Goal: Task Accomplishment & Management: Use online tool/utility

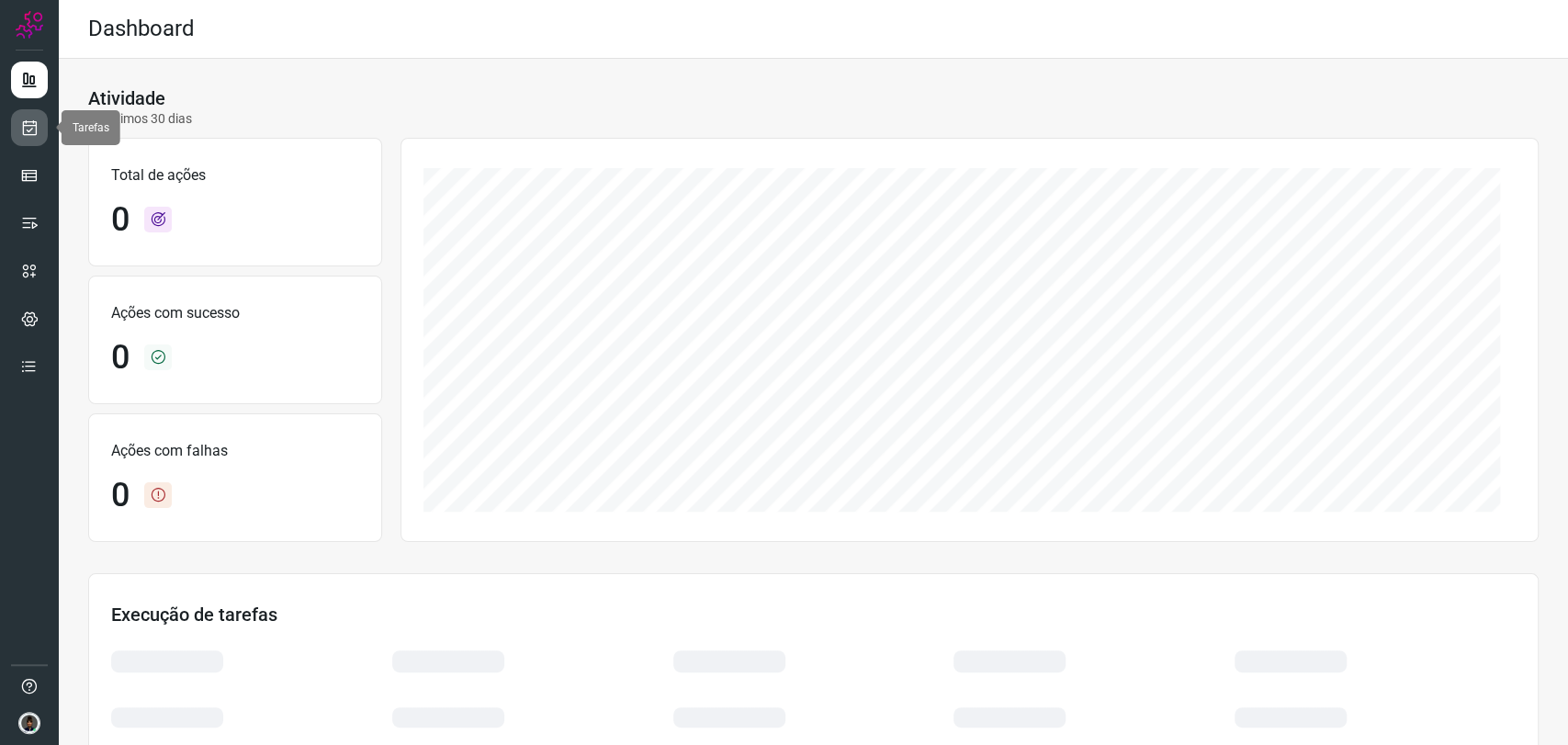
click at [31, 114] on link at bounding box center [29, 127] width 37 height 37
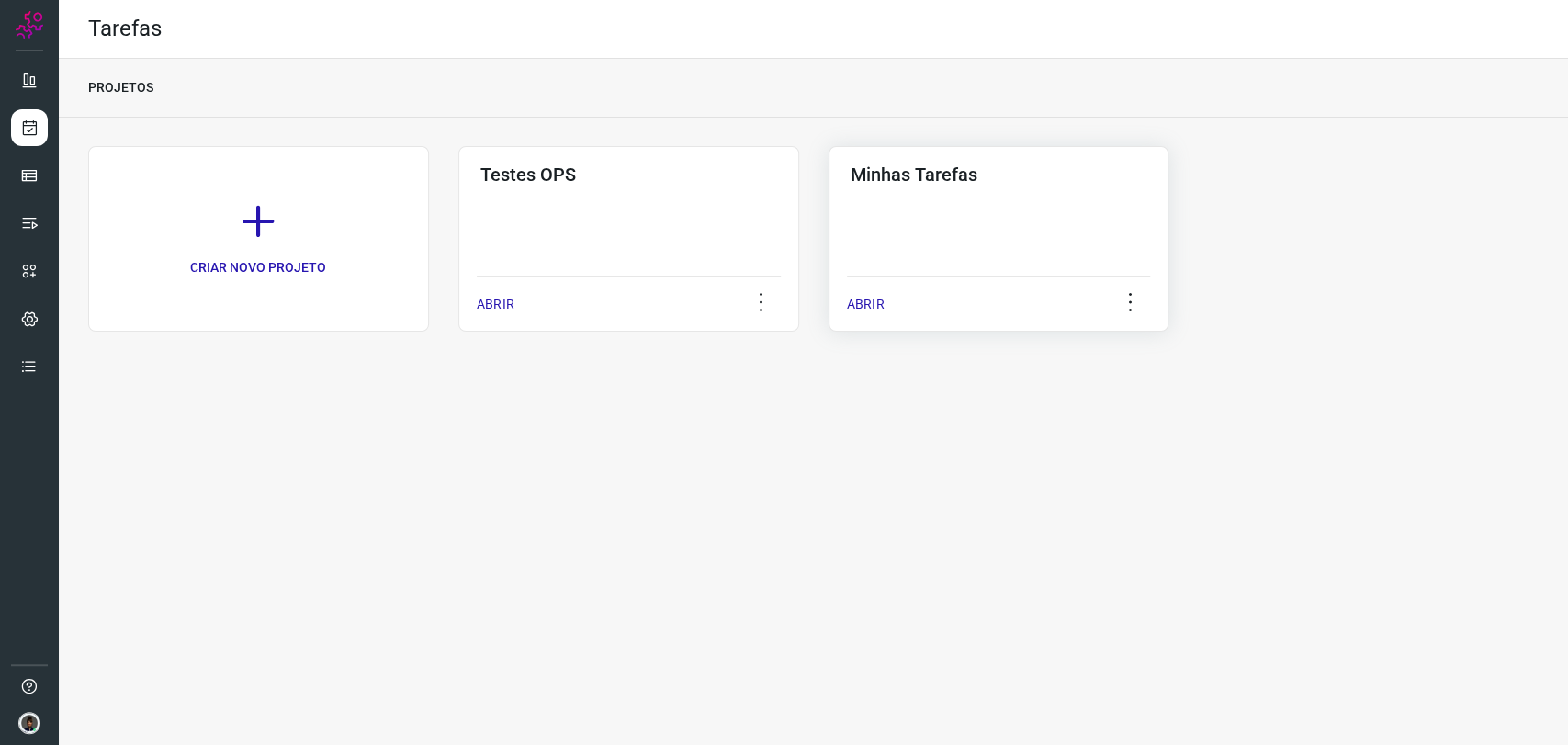
click at [948, 292] on div "ABRIR" at bounding box center [999, 298] width 304 height 46
click at [956, 221] on div "Minhas Tarefas ABRIR" at bounding box center [999, 238] width 341 height 186
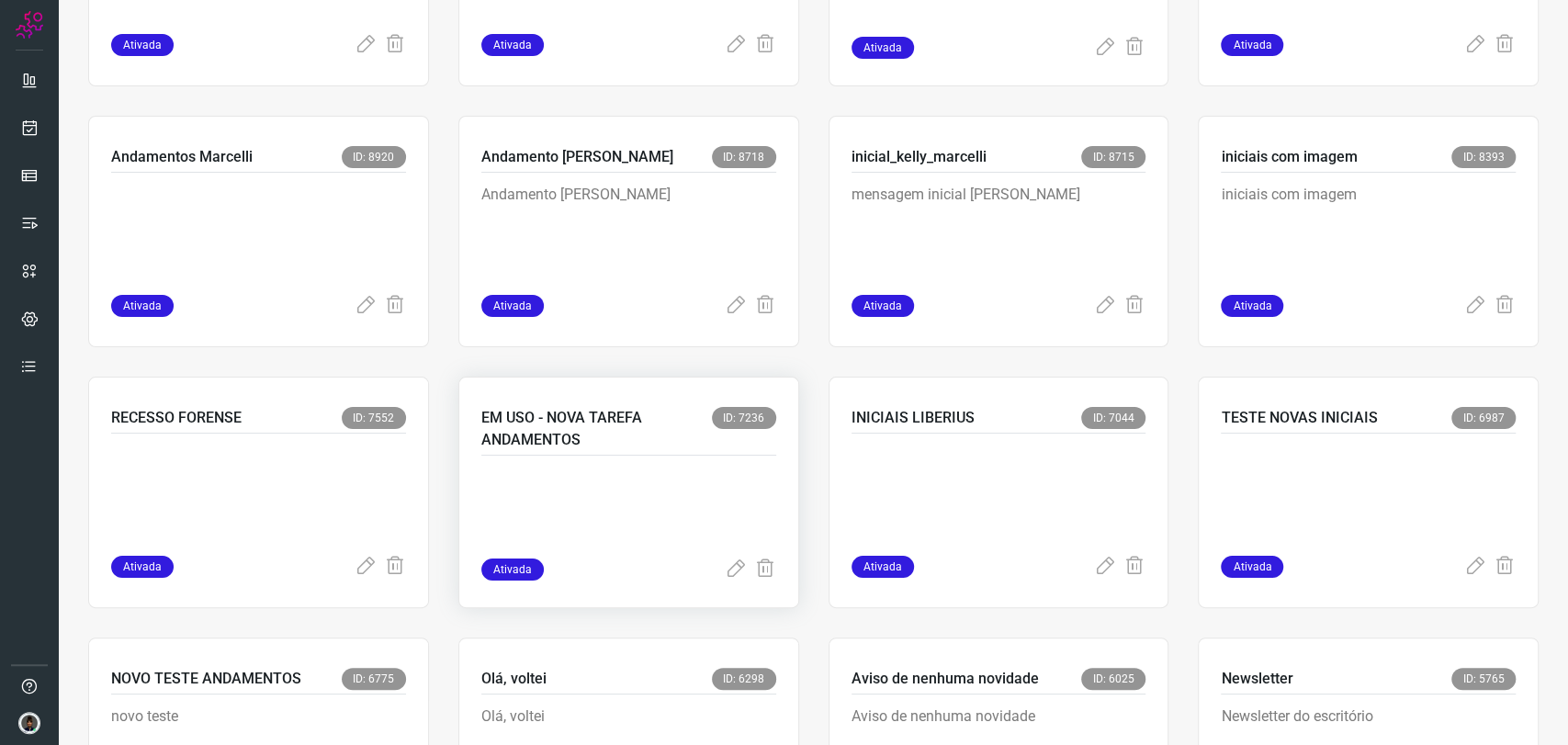
scroll to position [816, 0]
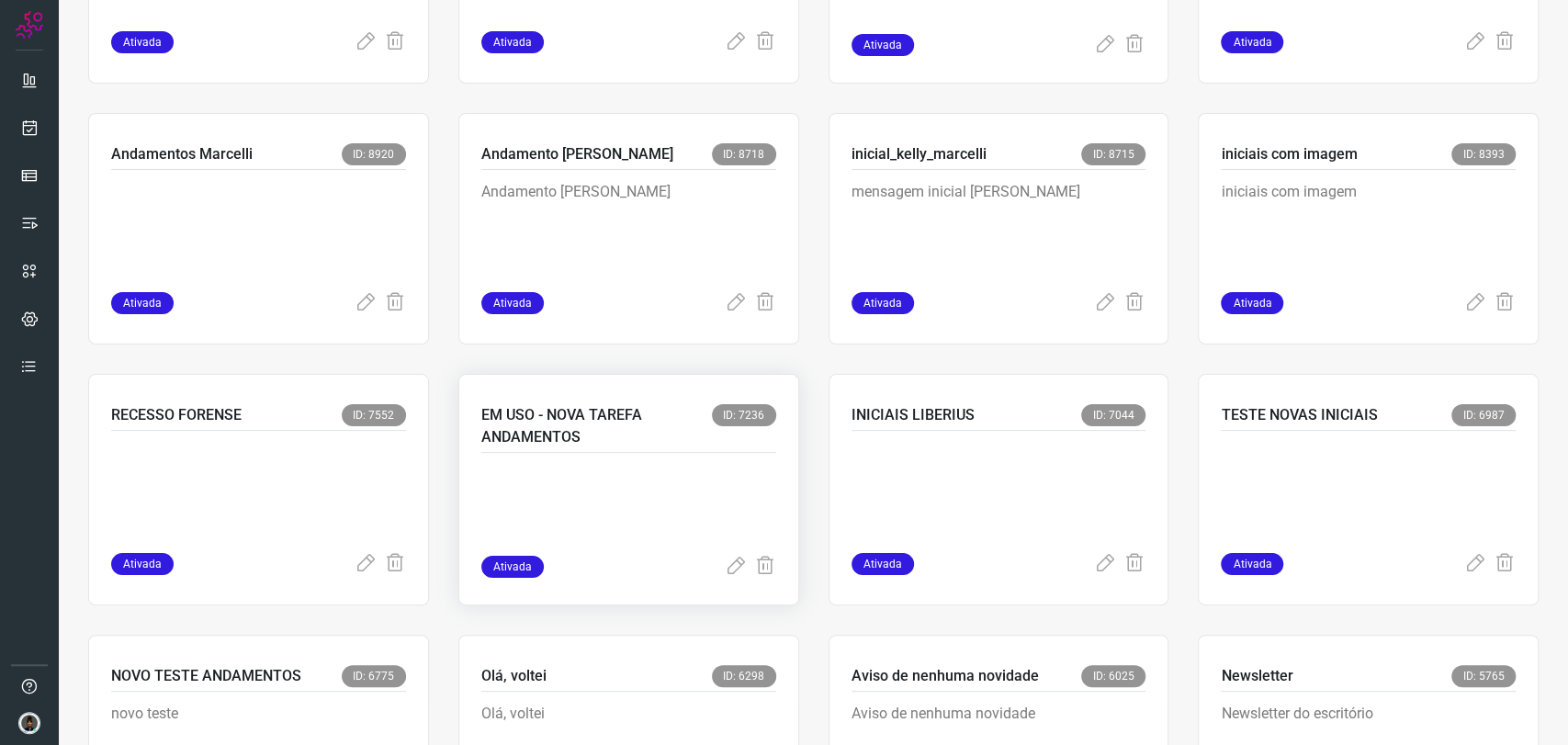
click at [621, 516] on p at bounding box center [618, 510] width 275 height 91
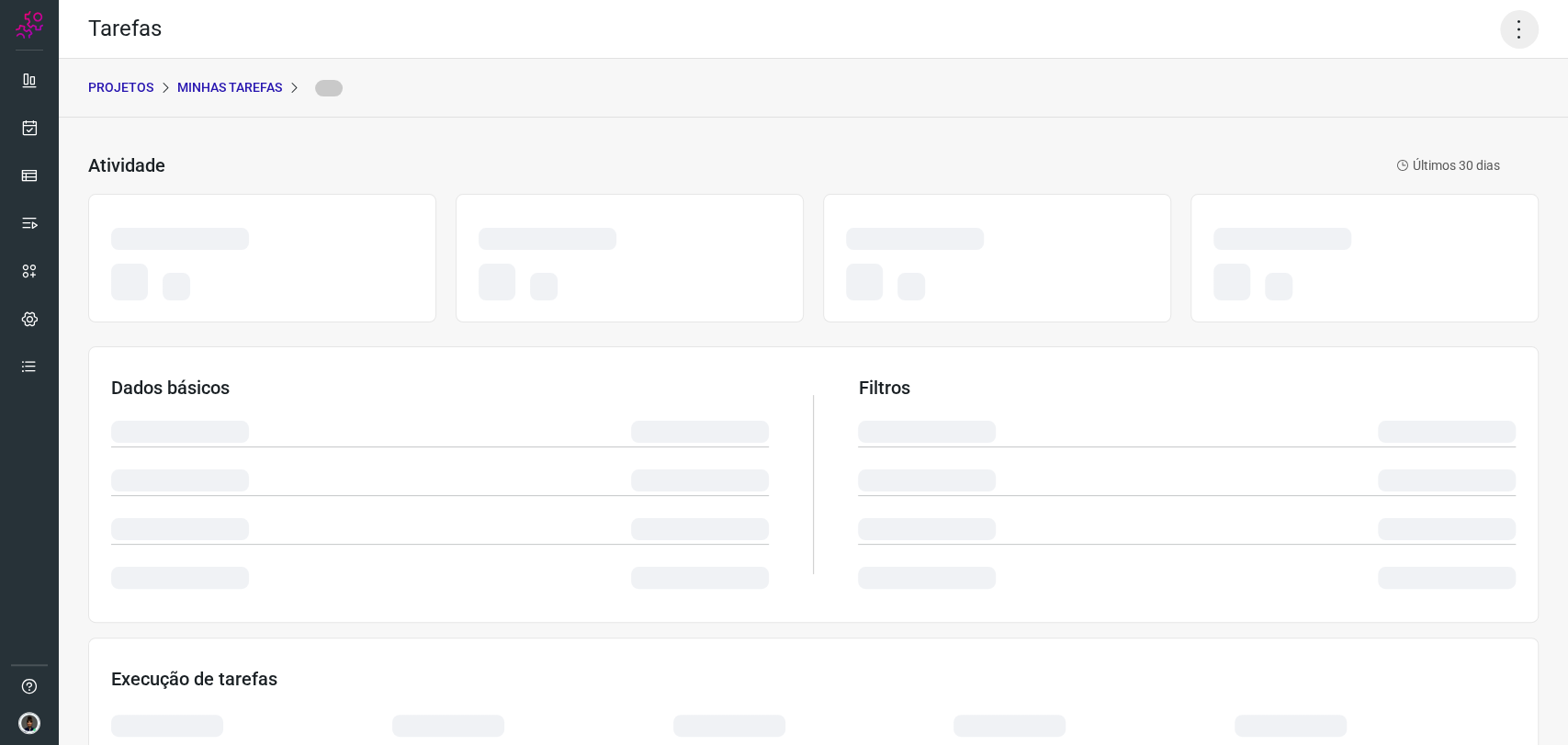
click at [1500, 43] on icon at bounding box center [1519, 29] width 39 height 39
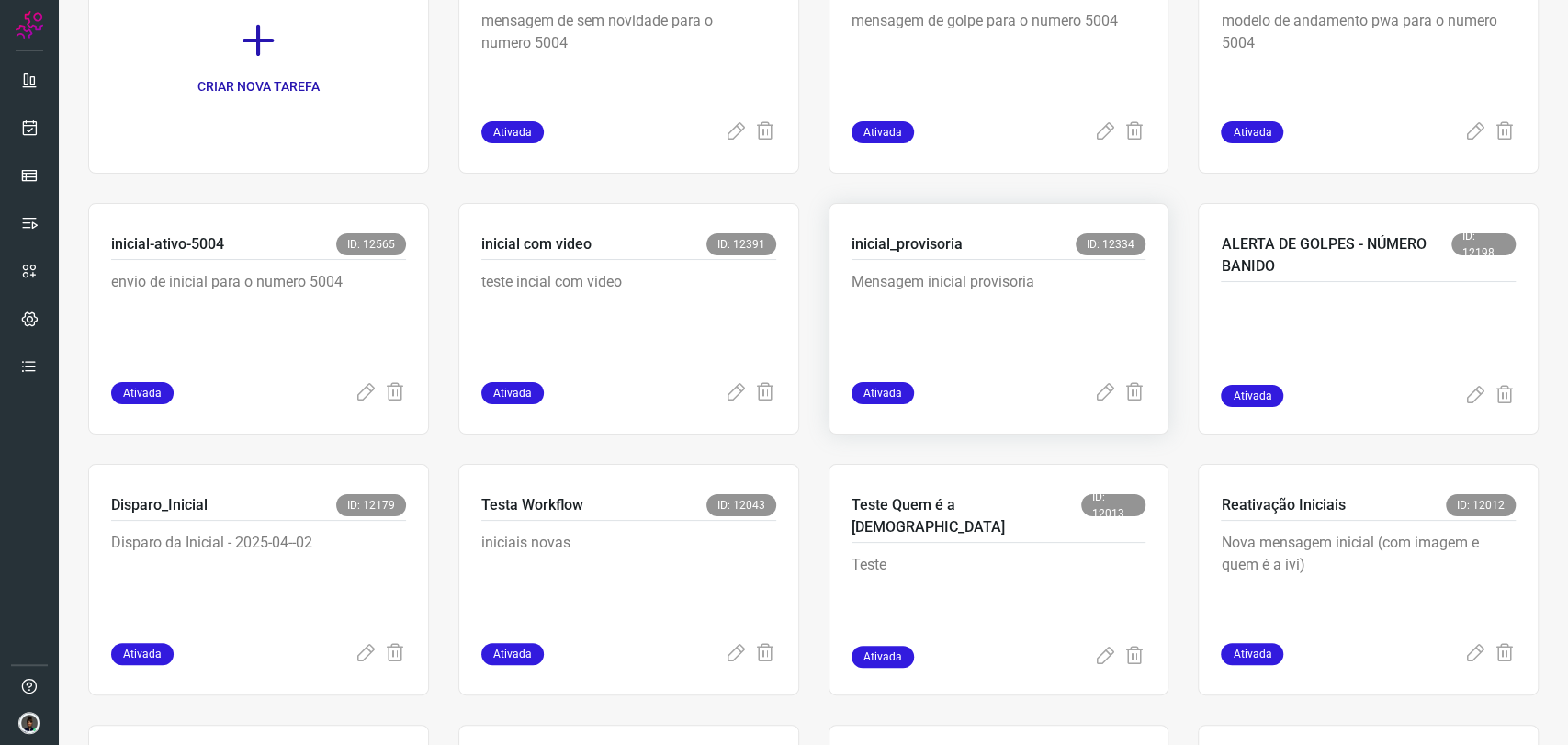
click at [939, 325] on p "Mensagem inicial provisoria" at bounding box center [989, 317] width 275 height 91
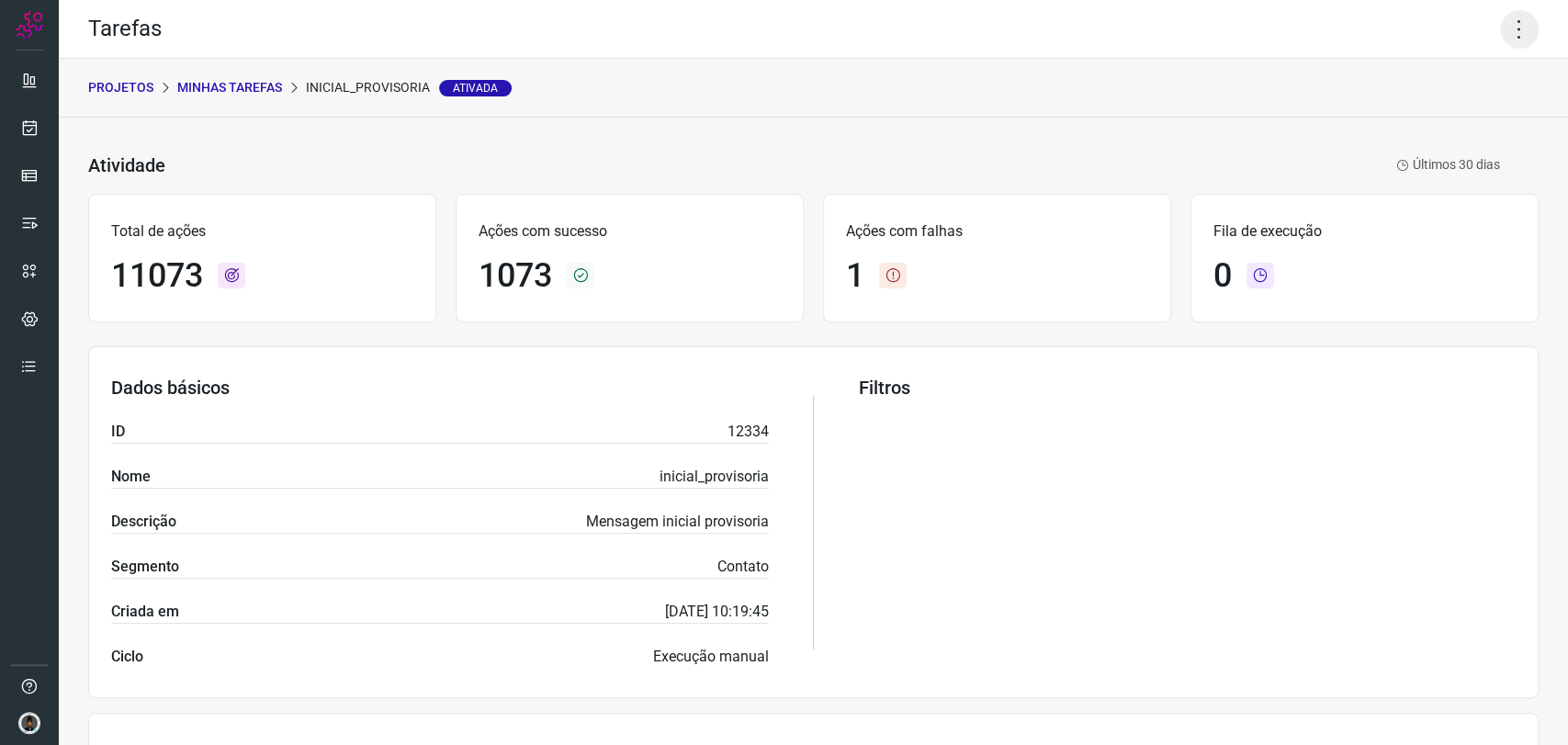
click at [1501, 43] on icon at bounding box center [1519, 29] width 39 height 39
click at [1420, 125] on li "Executar" at bounding box center [1439, 120] width 167 height 30
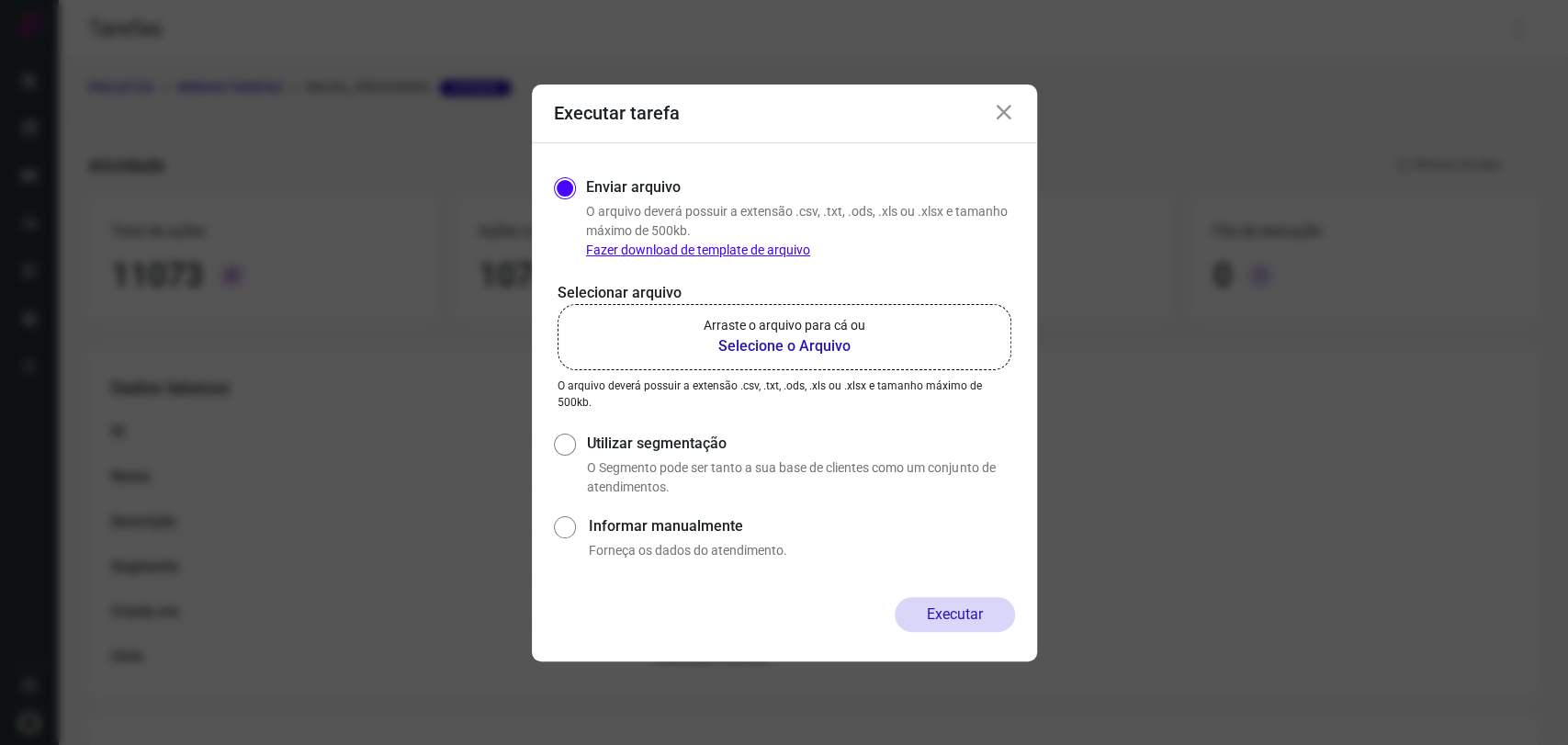
click at [780, 358] on label "Arraste o arquivo para cá ou Selecione o Arquivo" at bounding box center [784, 337] width 454 height 67
click at [0, 0] on input "Arraste o arquivo para cá ou Selecione o Arquivo" at bounding box center [0, 0] width 0 height 0
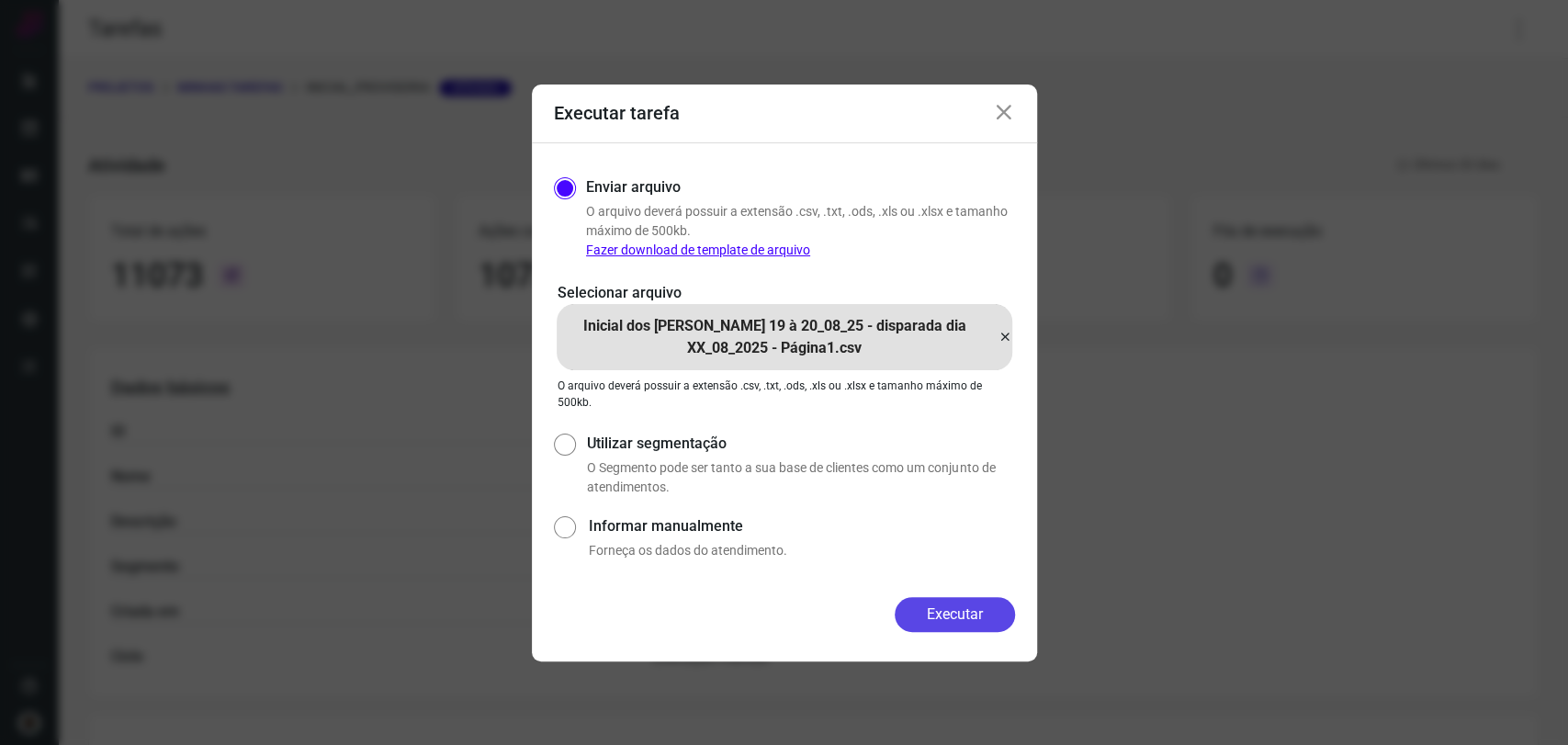
click at [938, 615] on button "Executar" at bounding box center [954, 614] width 120 height 35
